Goal: Task Accomplishment & Management: Use online tool/utility

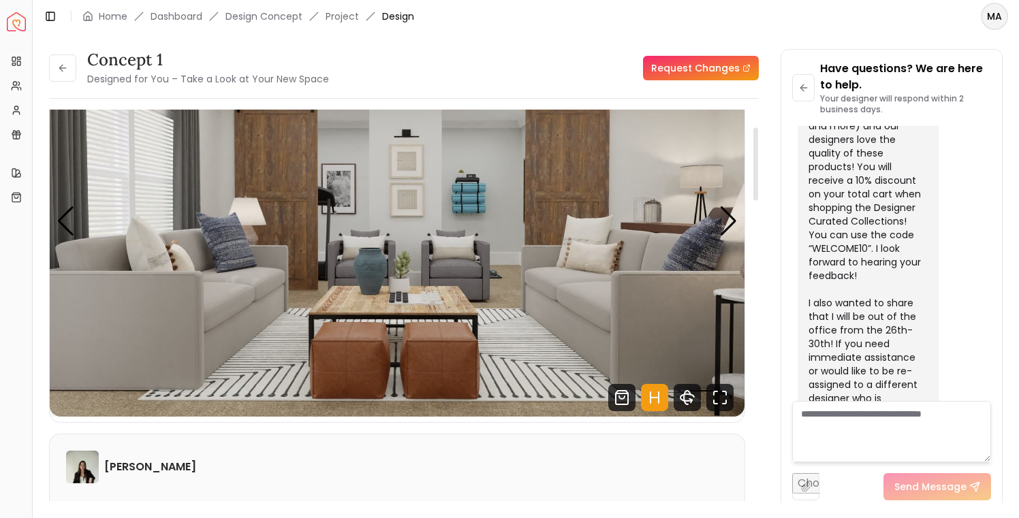
scroll to position [89, 0]
click at [718, 394] on icon "Fullscreen" at bounding box center [719, 398] width 27 height 27
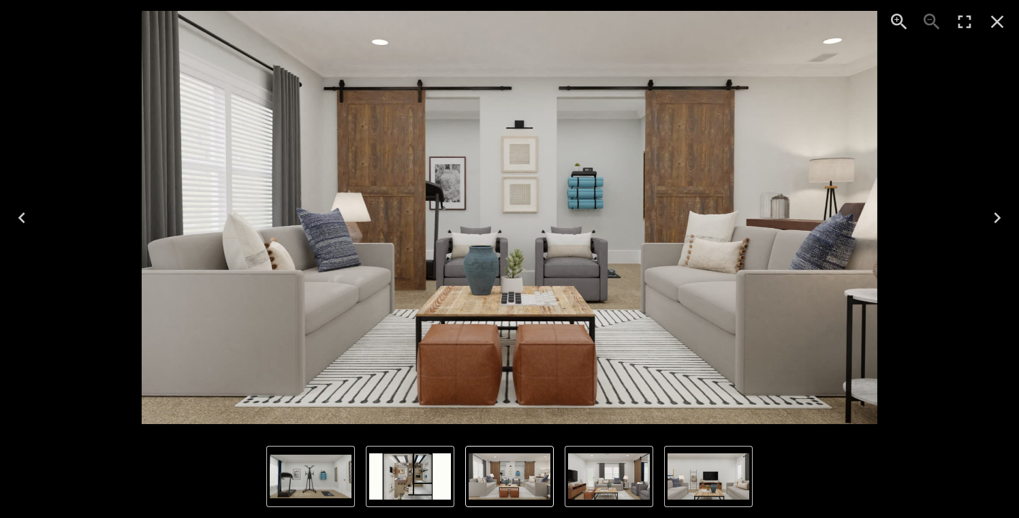
click at [995, 219] on icon "Next" at bounding box center [997, 218] width 22 height 22
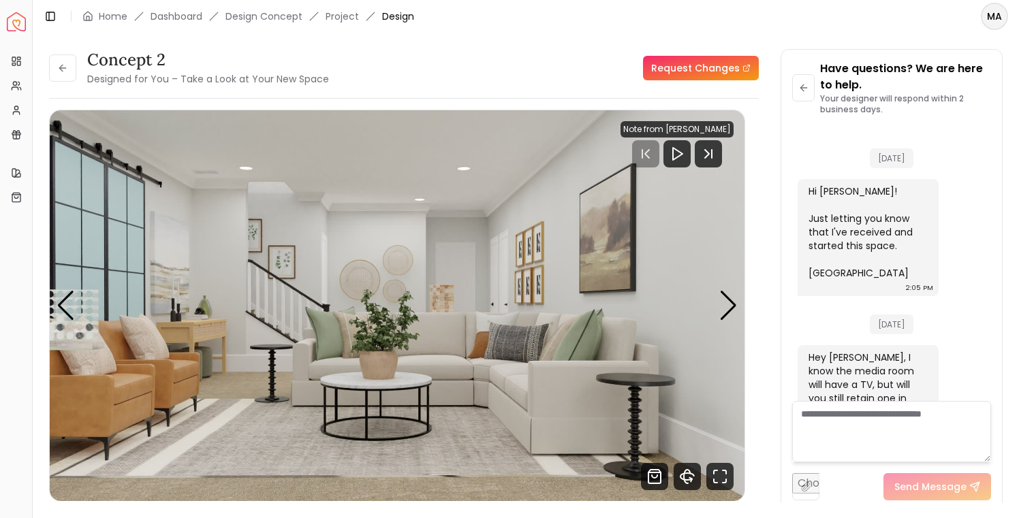
scroll to position [1360, 0]
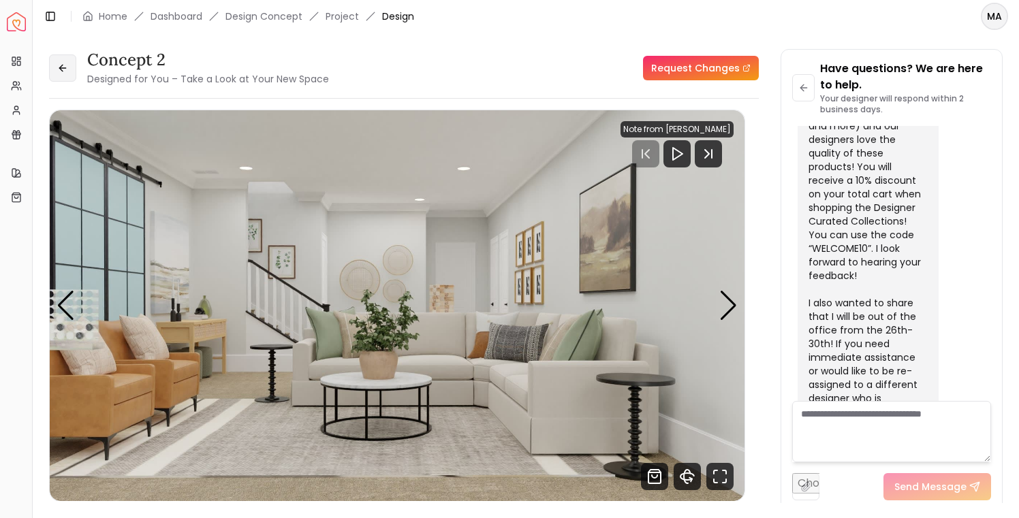
click at [65, 64] on icon at bounding box center [62, 68] width 11 height 11
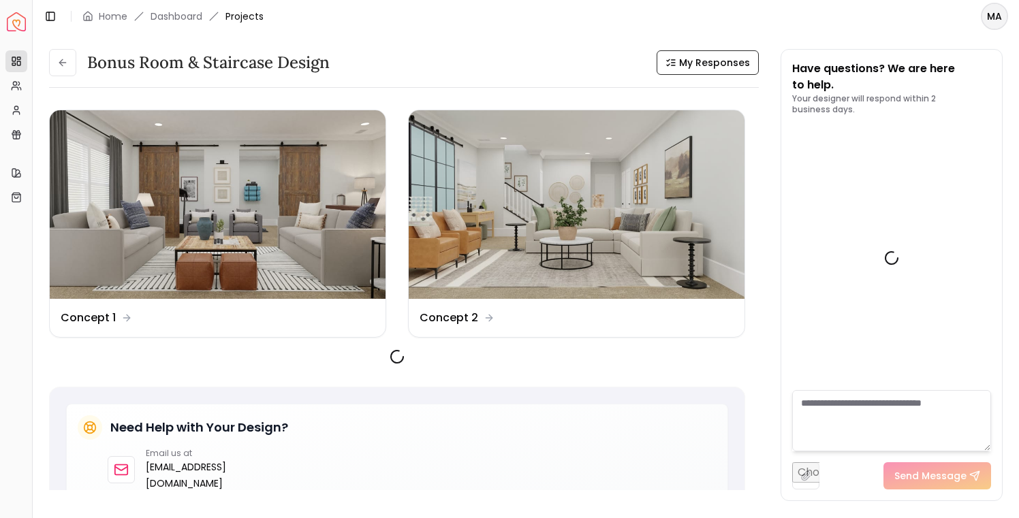
scroll to position [1371, 0]
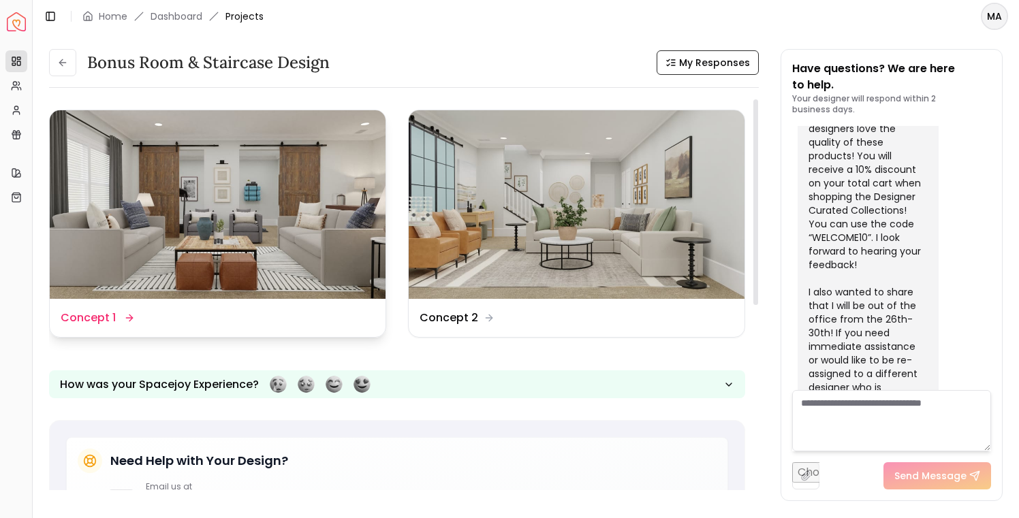
click at [168, 220] on img at bounding box center [218, 204] width 336 height 189
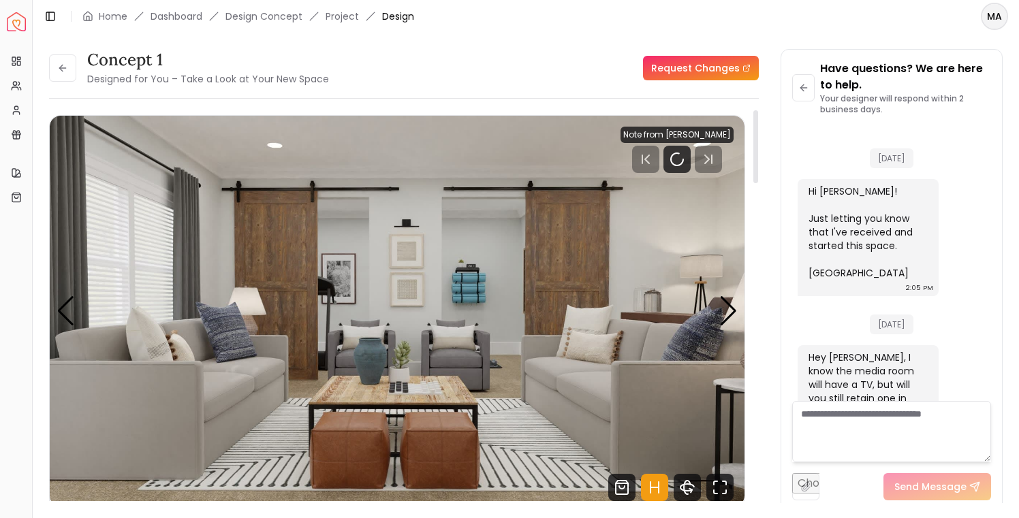
scroll to position [1360, 0]
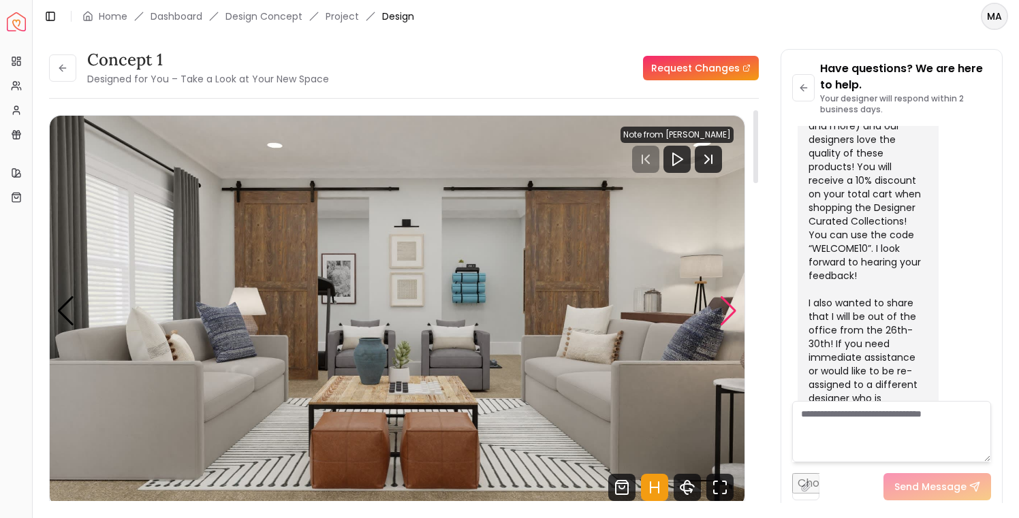
click at [727, 315] on div "Next slide" at bounding box center [728, 311] width 18 height 30
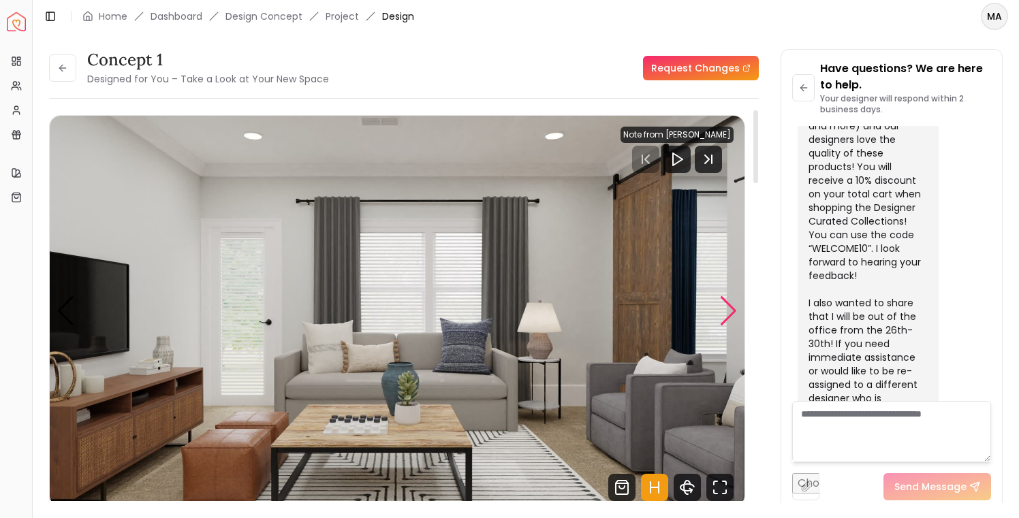
click at [727, 315] on div "Next slide" at bounding box center [728, 311] width 18 height 30
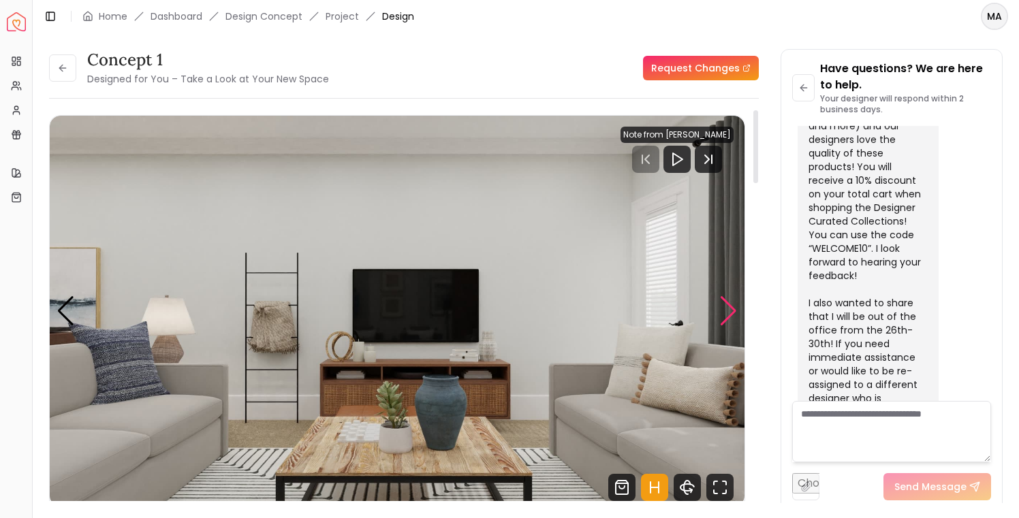
click at [727, 315] on div "Next slide" at bounding box center [728, 311] width 18 height 30
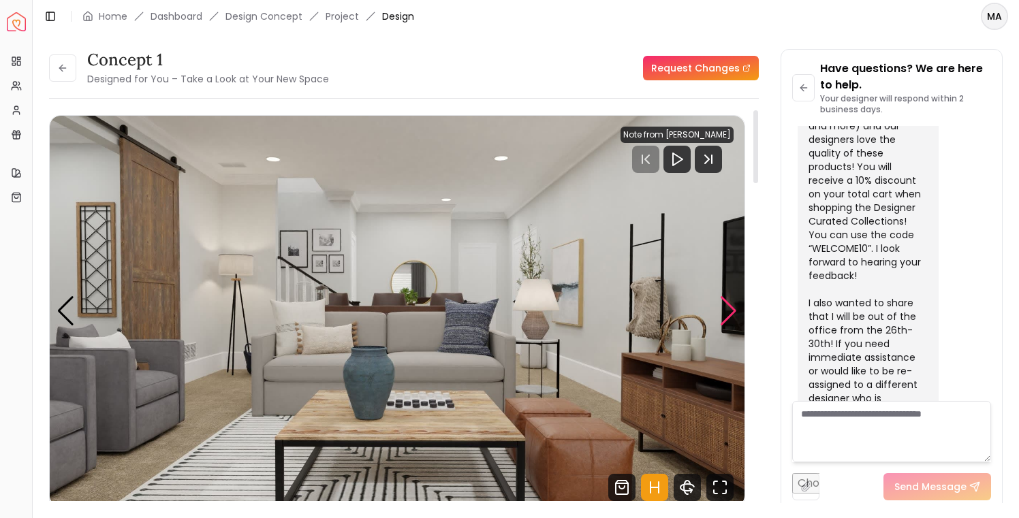
click at [727, 315] on div "Next slide" at bounding box center [728, 311] width 18 height 30
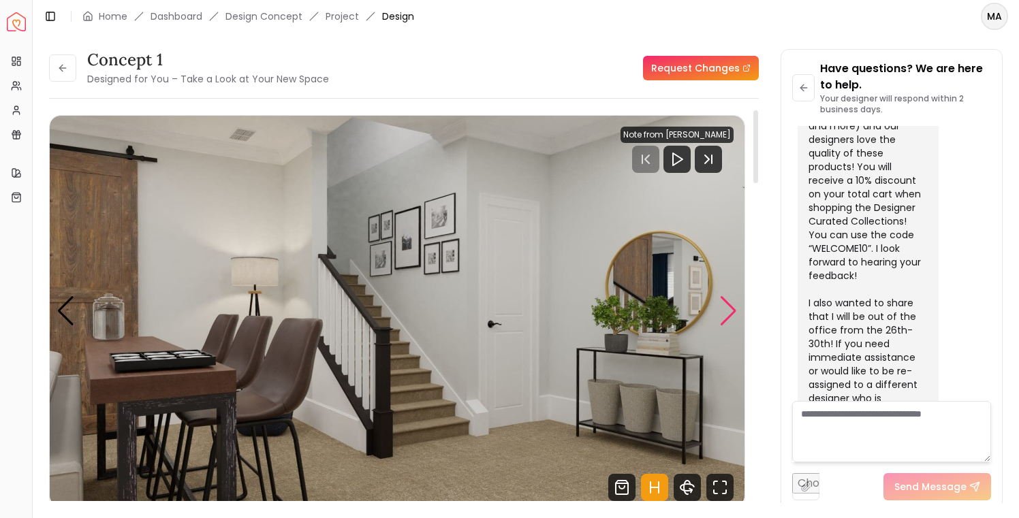
click at [727, 315] on div "Next slide" at bounding box center [728, 311] width 18 height 30
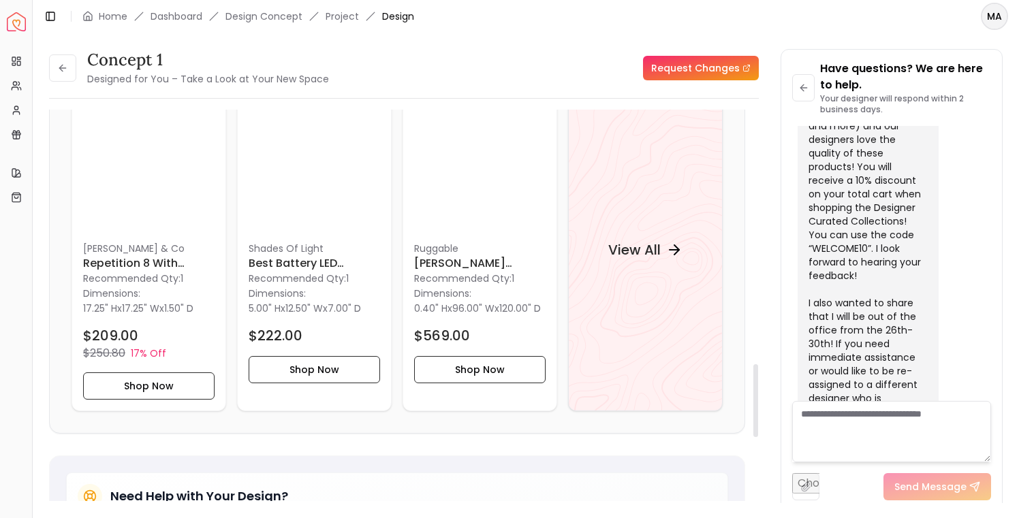
scroll to position [1362, 0]
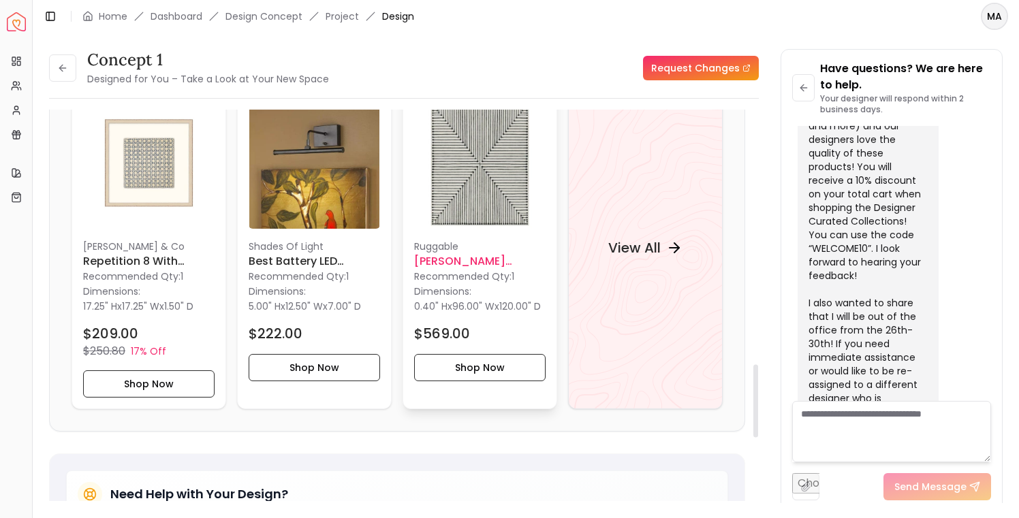
click at [492, 166] on img at bounding box center [479, 162] width 131 height 131
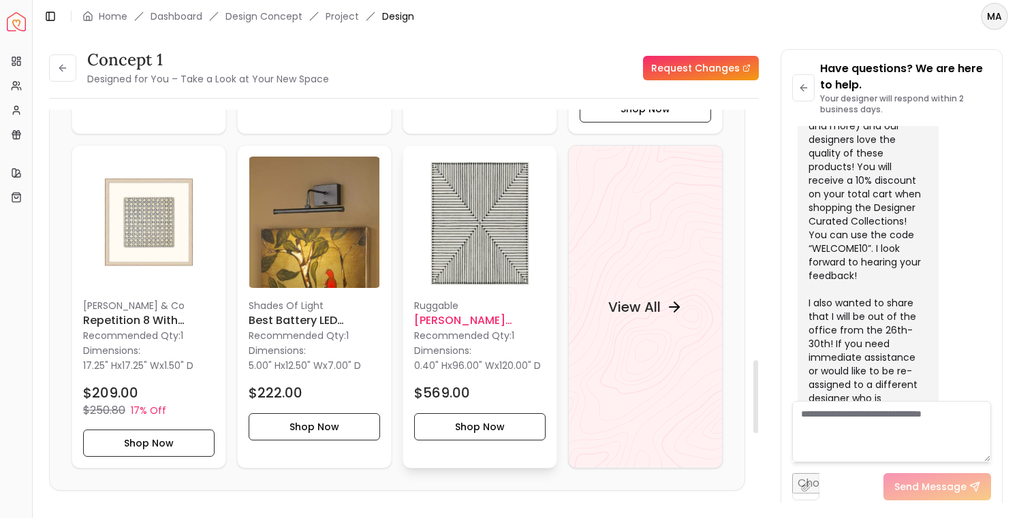
scroll to position [1302, 0]
click at [325, 208] on img at bounding box center [314, 222] width 131 height 131
click at [649, 307] on h4 "View All" at bounding box center [634, 307] width 52 height 19
click at [660, 309] on h4 "View All" at bounding box center [634, 307] width 52 height 19
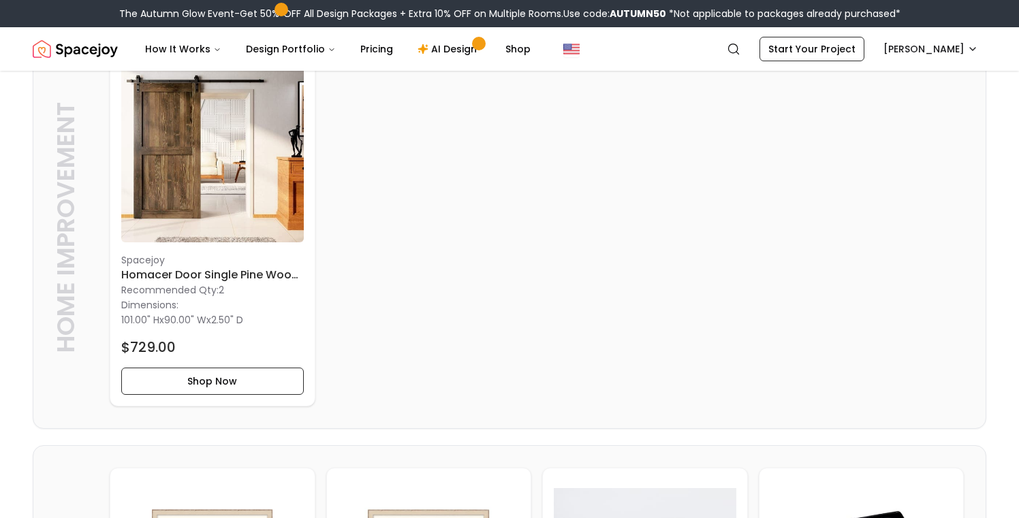
scroll to position [1155, 0]
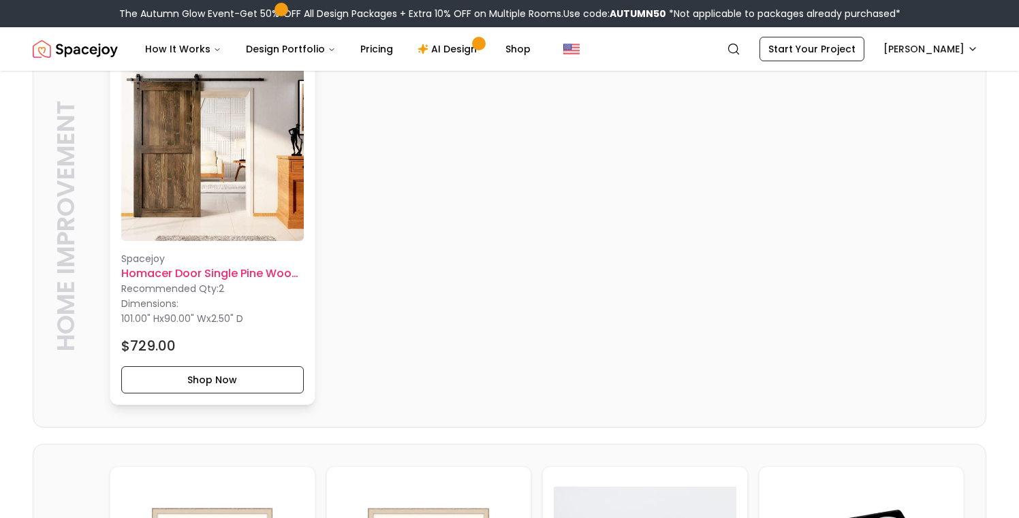
click at [233, 273] on h6 "Homacer Door Single Pine Wood Barn Door" at bounding box center [212, 274] width 183 height 16
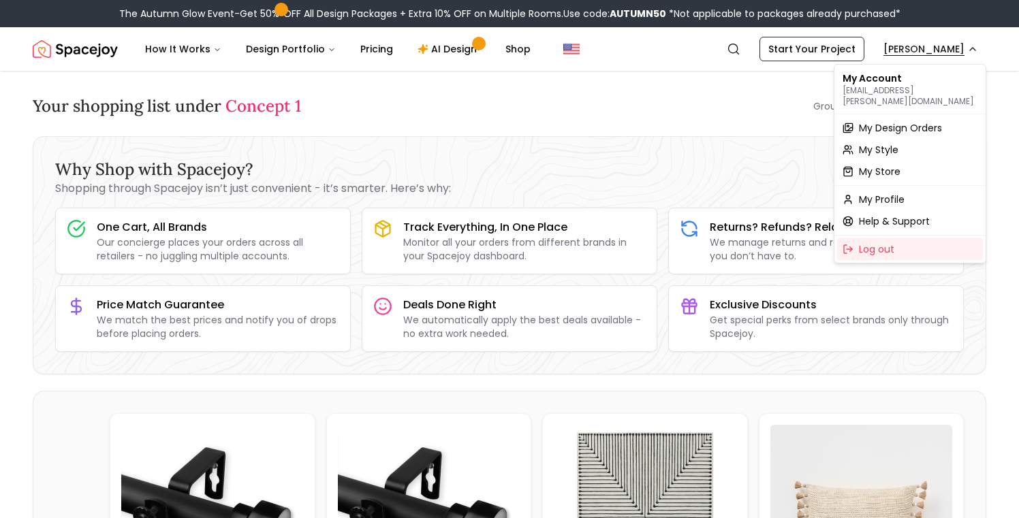
click at [890, 121] on span "My Design Orders" at bounding box center [900, 128] width 83 height 14
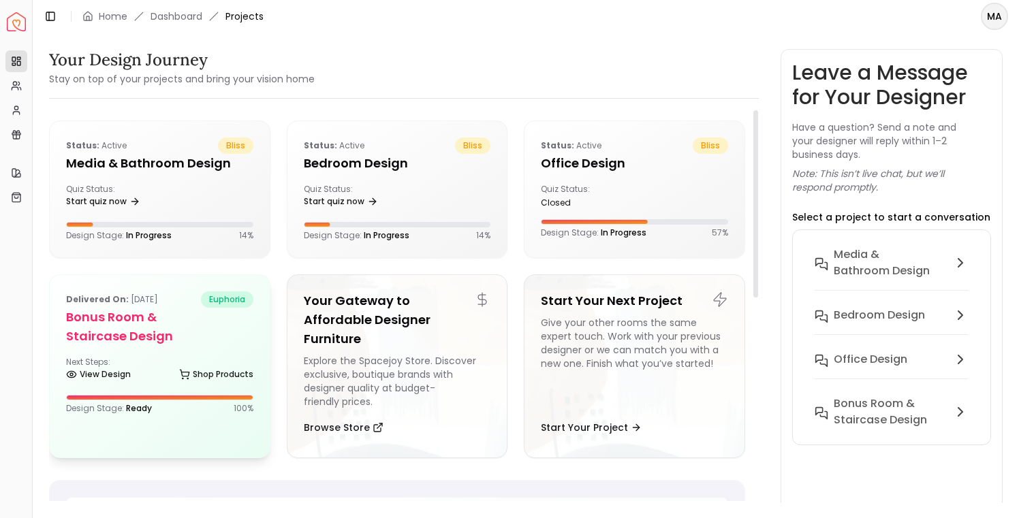
click at [163, 326] on h5 "Bonus Room & Staircase Design" at bounding box center [159, 327] width 187 height 38
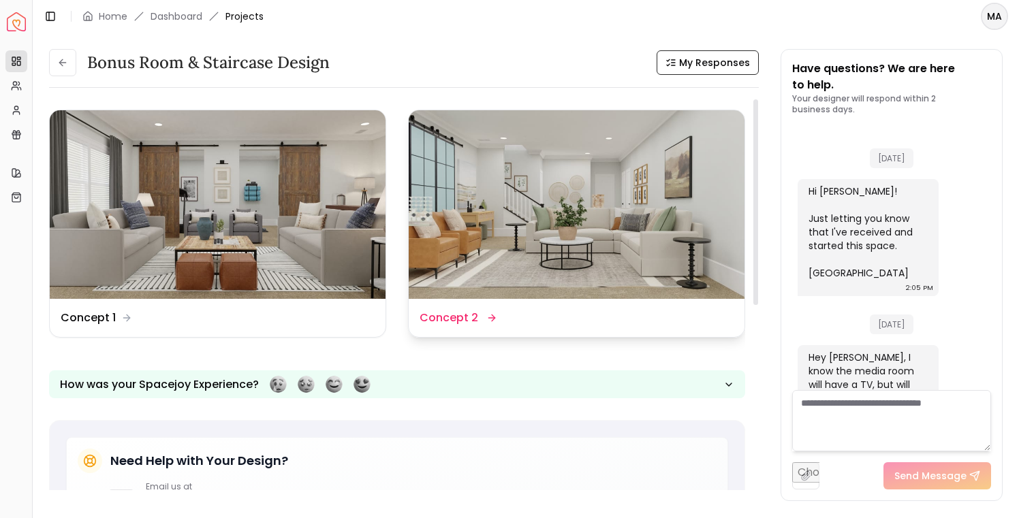
scroll to position [1371, 0]
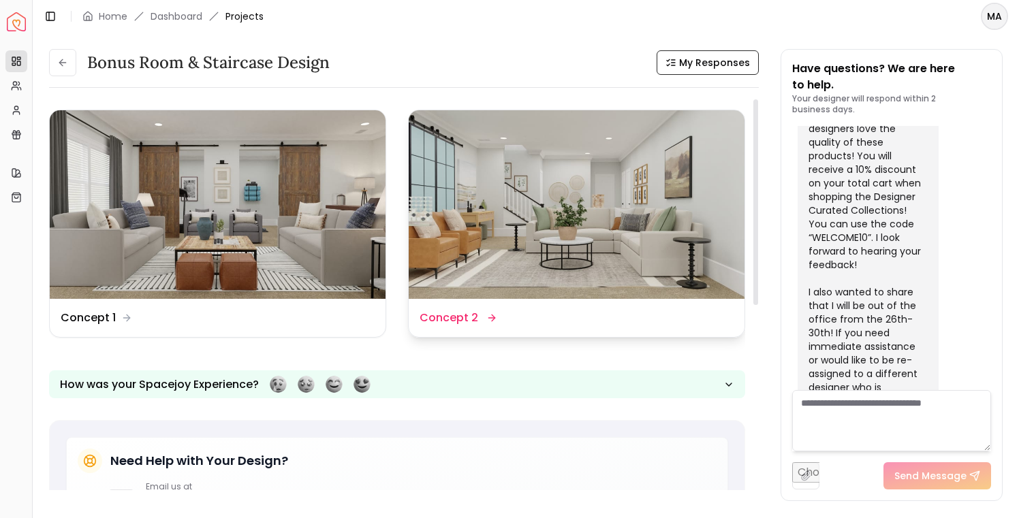
click at [516, 191] on img at bounding box center [577, 204] width 336 height 189
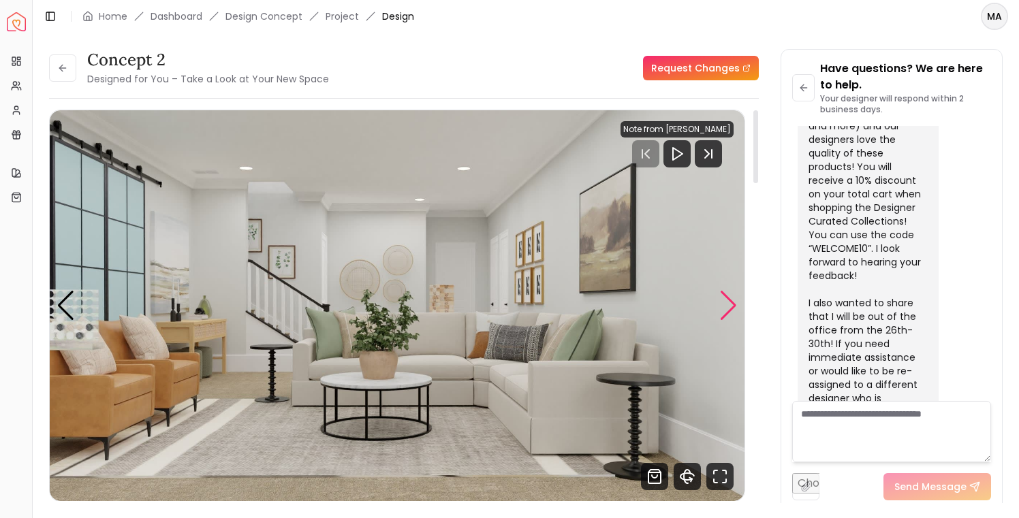
click at [730, 302] on div "Next slide" at bounding box center [728, 306] width 18 height 30
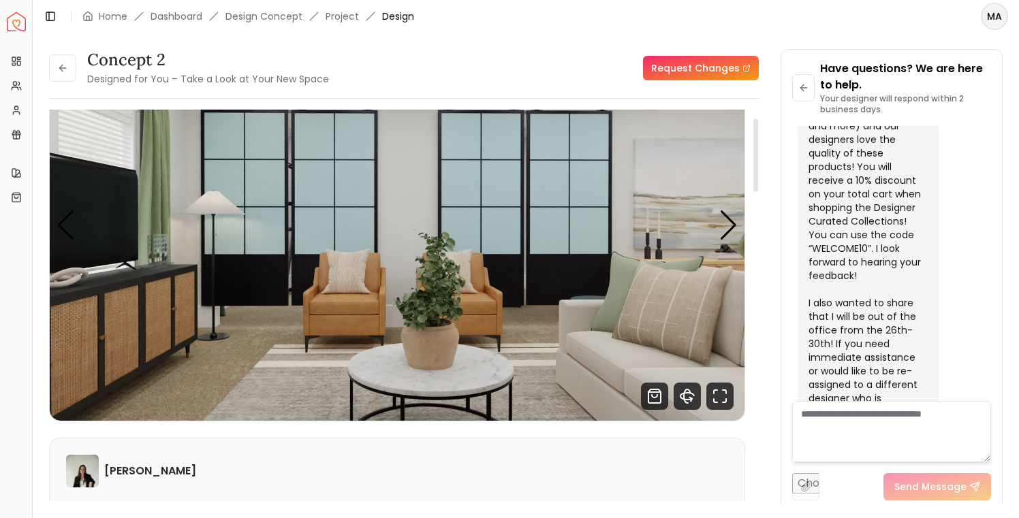
scroll to position [18, 0]
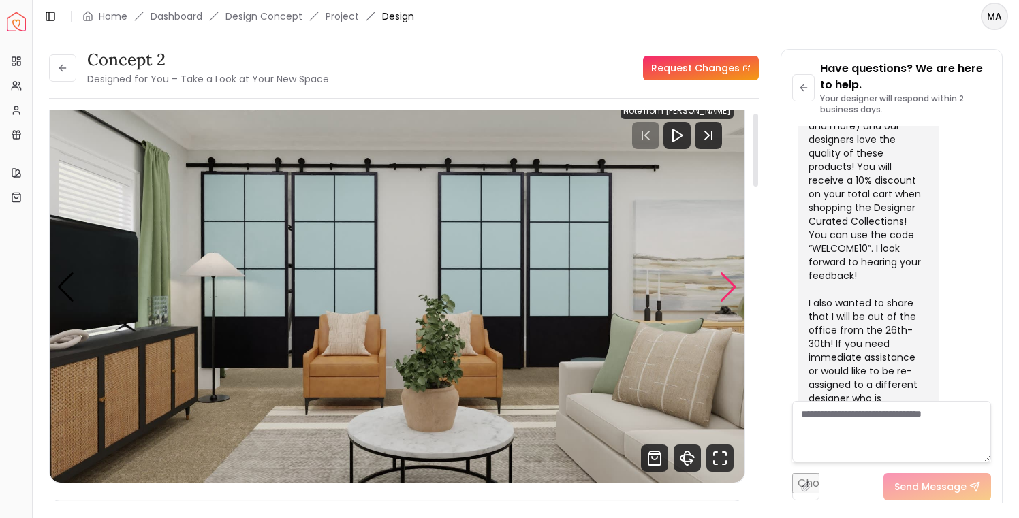
click at [727, 280] on div "Next slide" at bounding box center [728, 287] width 18 height 30
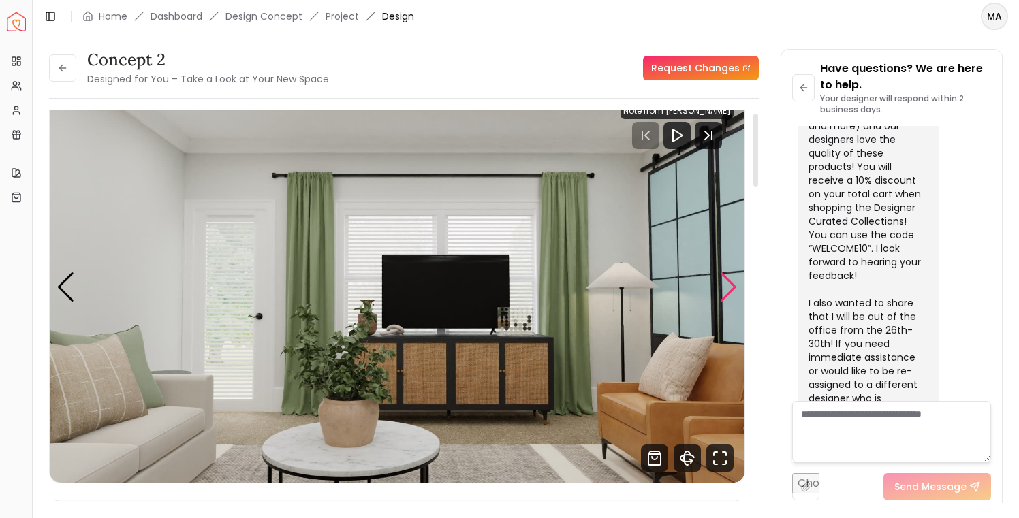
click at [727, 280] on div "Next slide" at bounding box center [728, 287] width 18 height 30
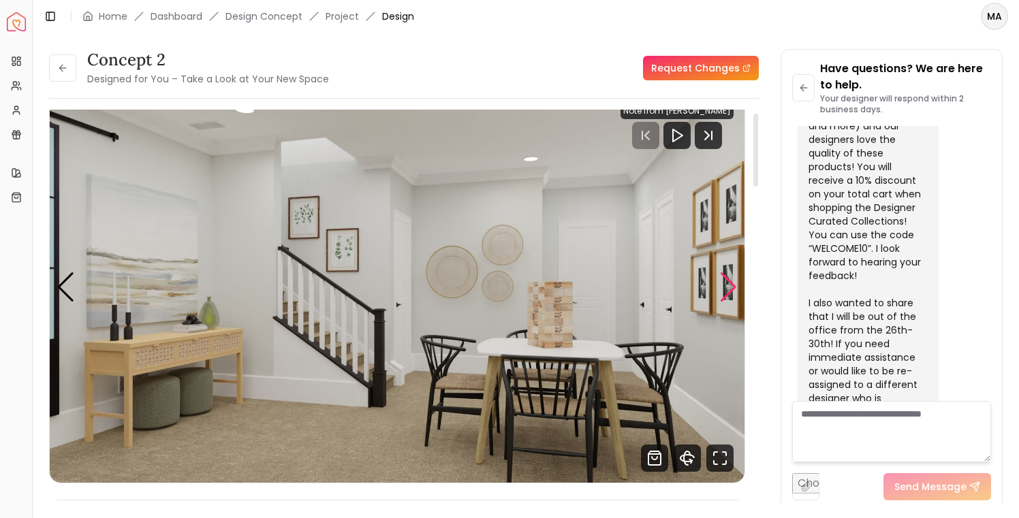
click at [727, 280] on div "Next slide" at bounding box center [728, 287] width 18 height 30
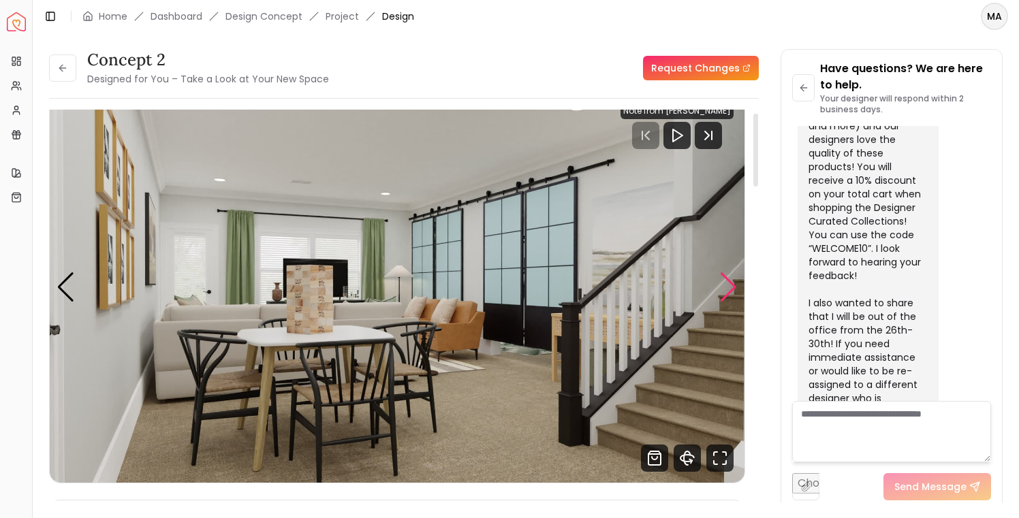
click at [727, 280] on div "Next slide" at bounding box center [728, 287] width 18 height 30
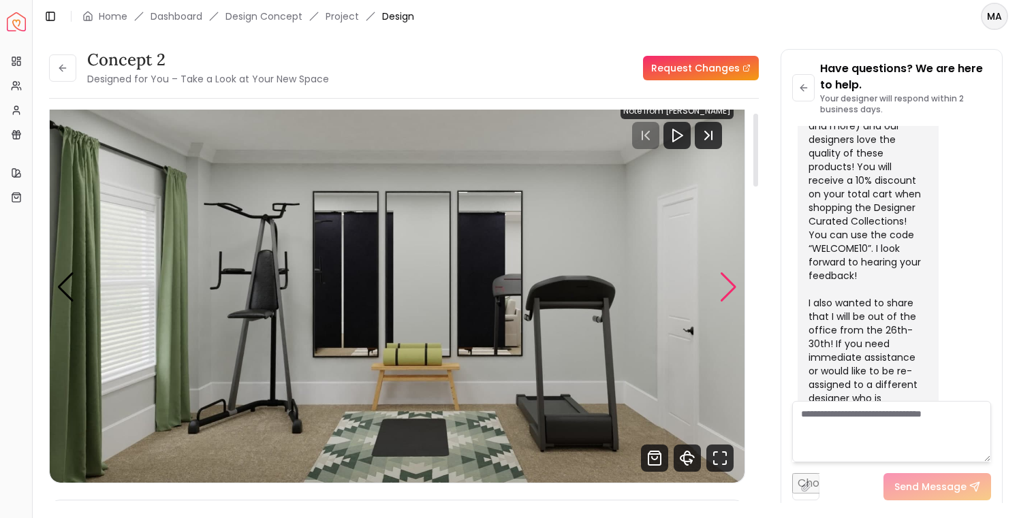
click at [727, 280] on div "Next slide" at bounding box center [728, 287] width 18 height 30
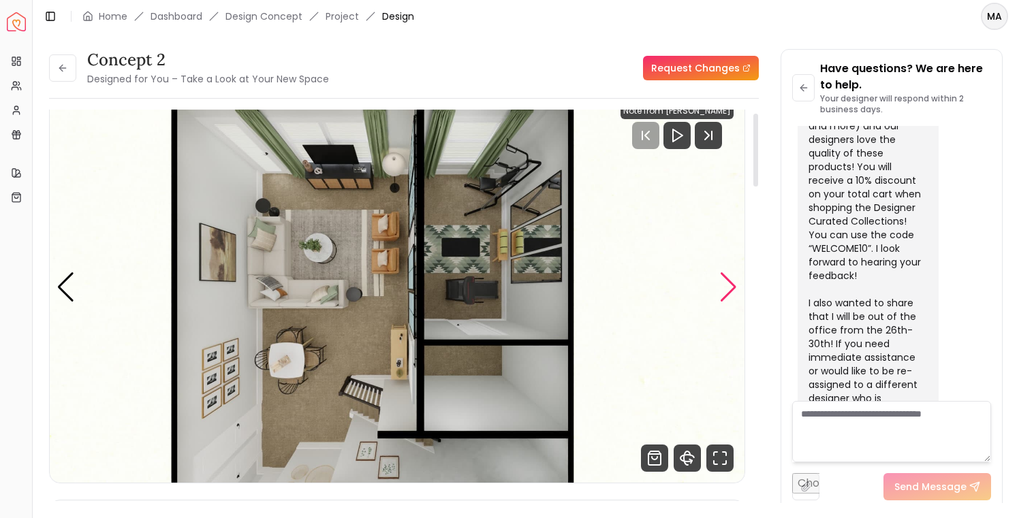
click at [727, 280] on div "Next slide" at bounding box center [728, 287] width 18 height 30
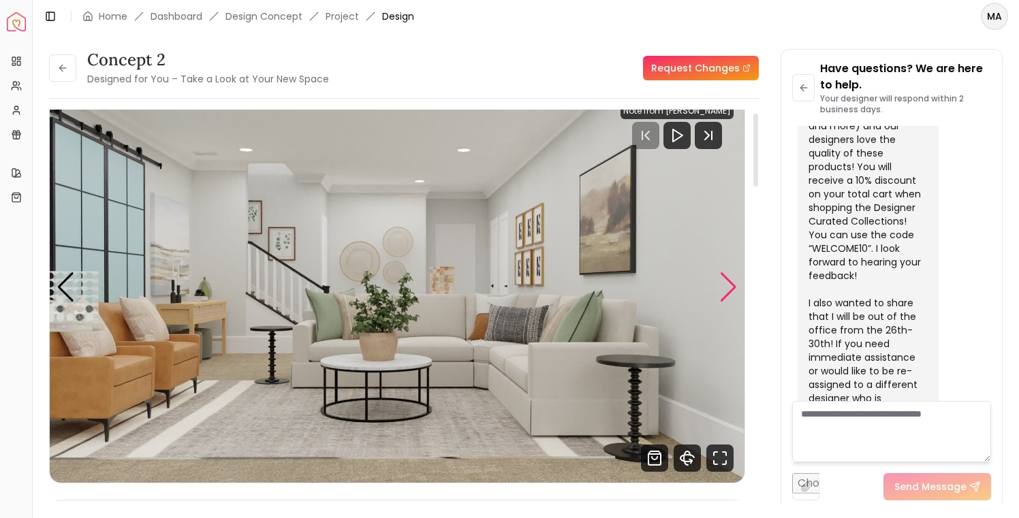
click at [727, 280] on div "Next slide" at bounding box center [728, 287] width 18 height 30
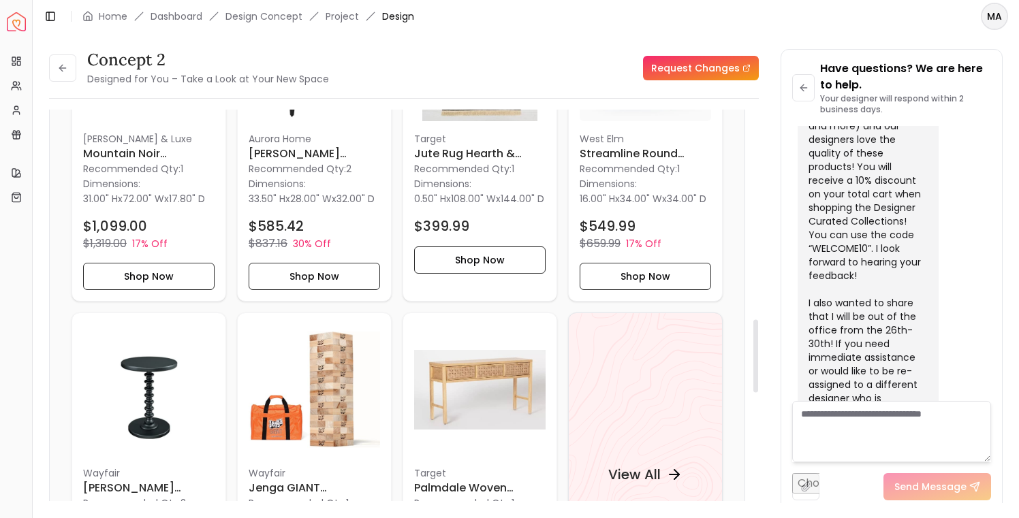
scroll to position [1173, 0]
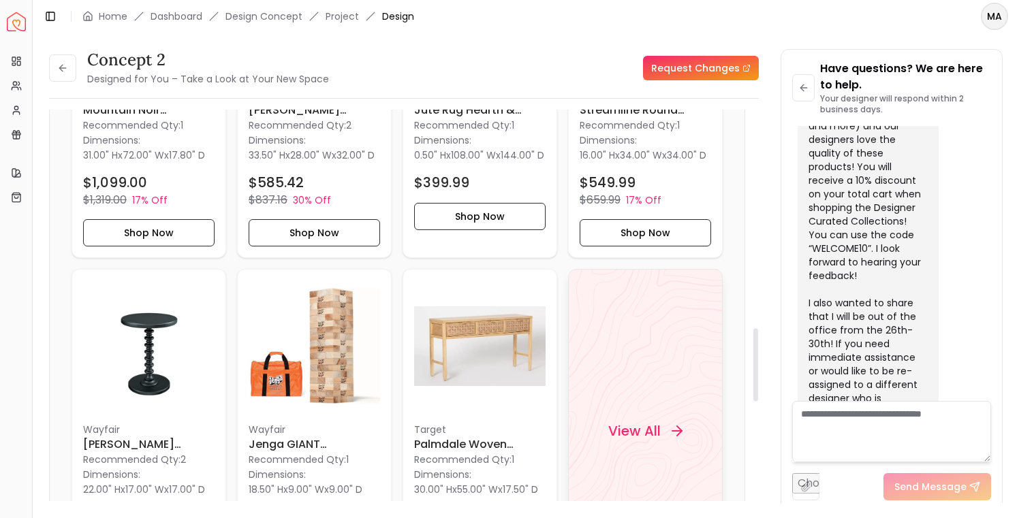
click at [656, 440] on h4 "View All" at bounding box center [634, 430] width 52 height 19
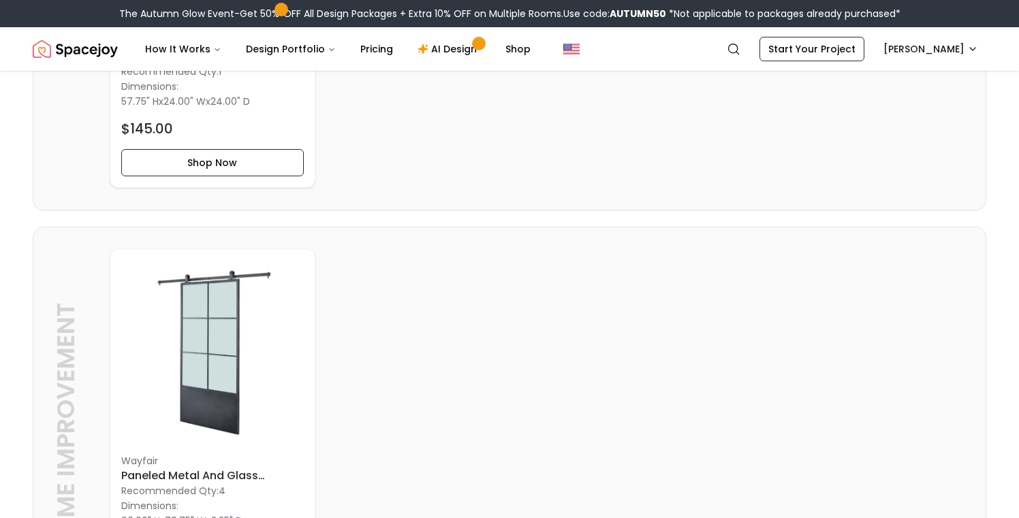
scroll to position [4330, 0]
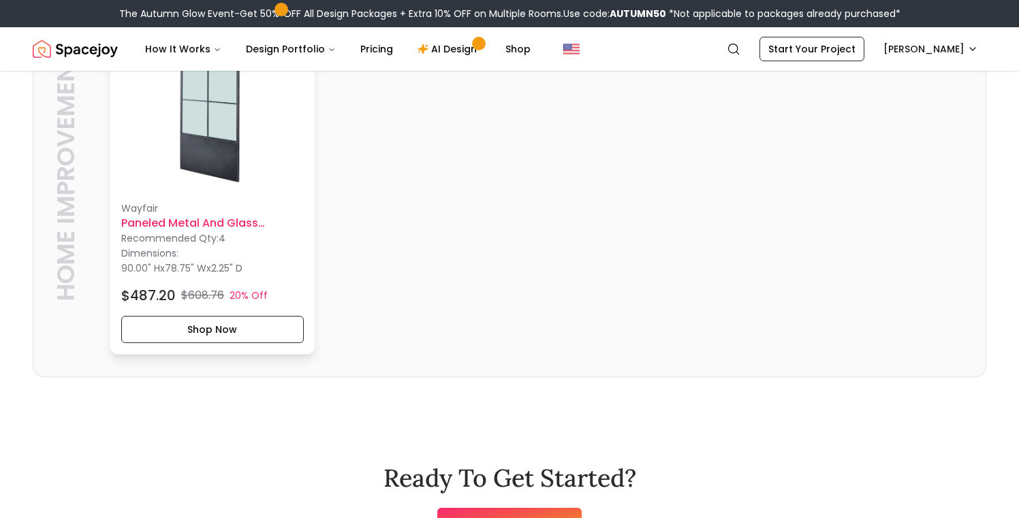
click at [198, 232] on h6 "Paneled Metal and Glass Broadway Barn Door" at bounding box center [212, 223] width 183 height 16
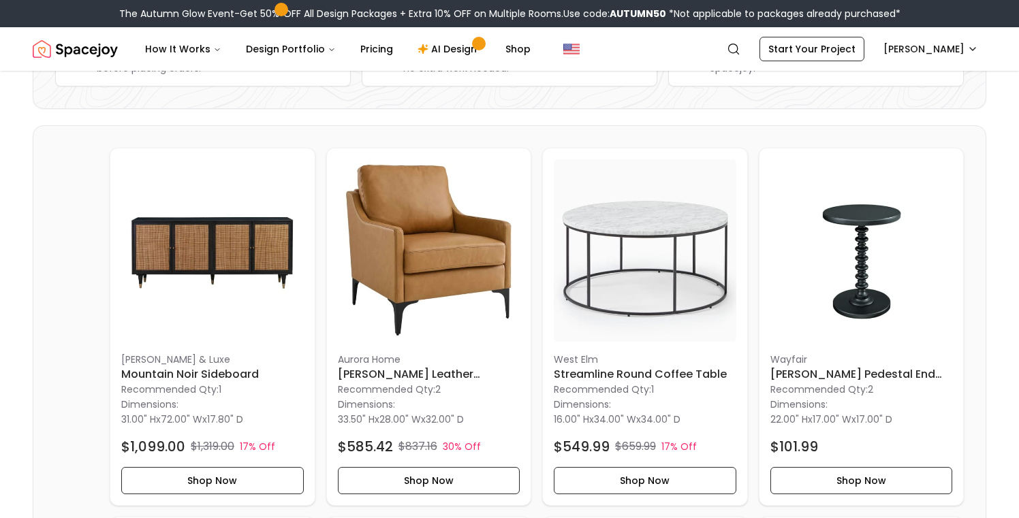
scroll to position [226, 0]
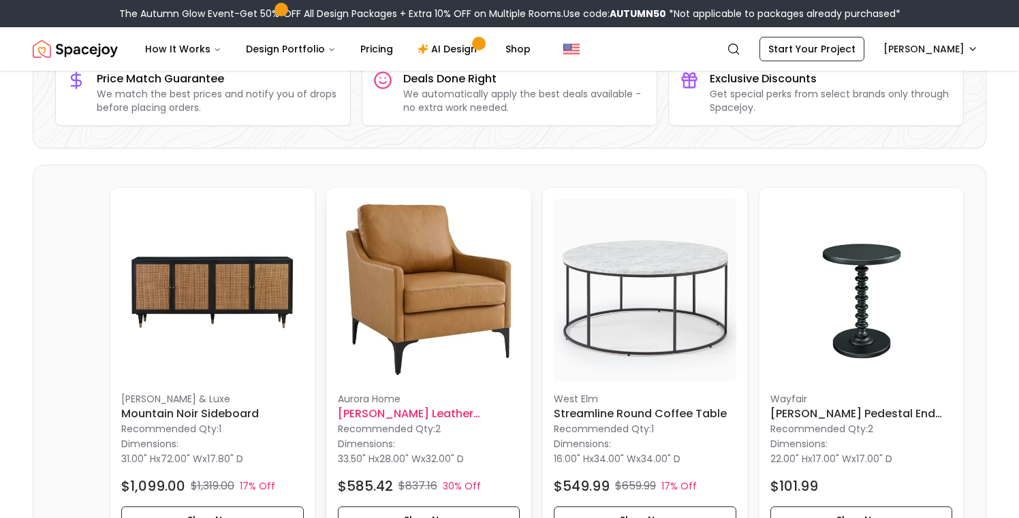
click at [448, 300] on img at bounding box center [429, 290] width 183 height 183
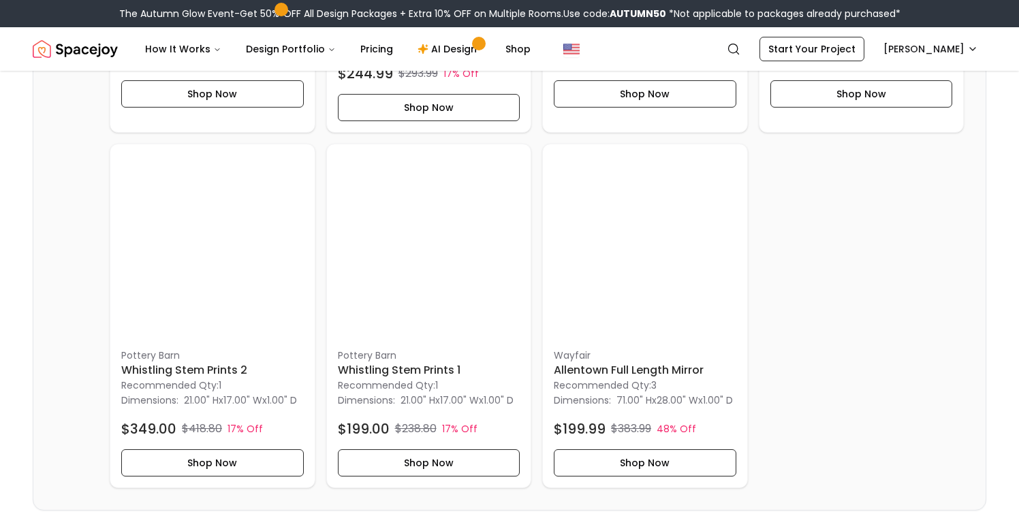
scroll to position [3437, 0]
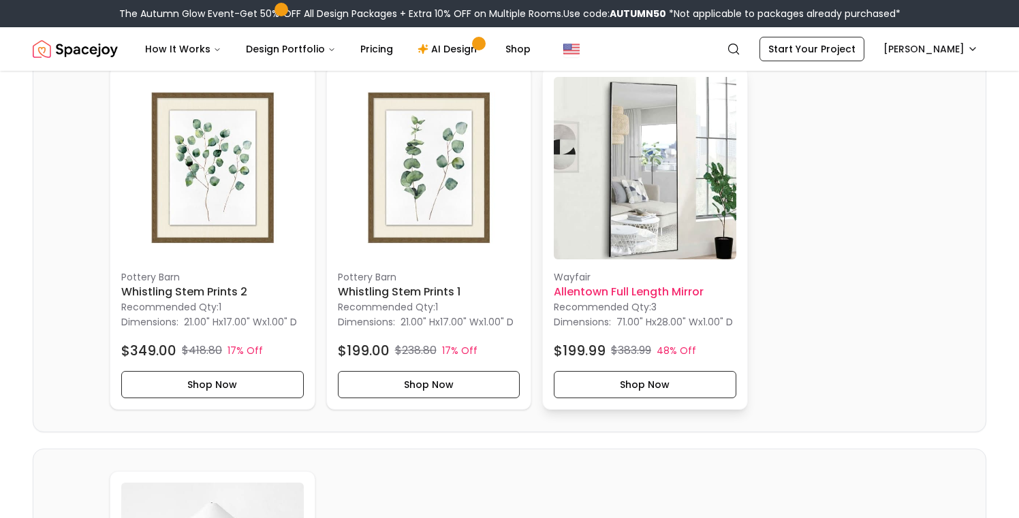
click at [661, 213] on img at bounding box center [645, 168] width 183 height 183
click at [676, 223] on img at bounding box center [645, 168] width 183 height 183
